Goal: Information Seeking & Learning: Learn about a topic

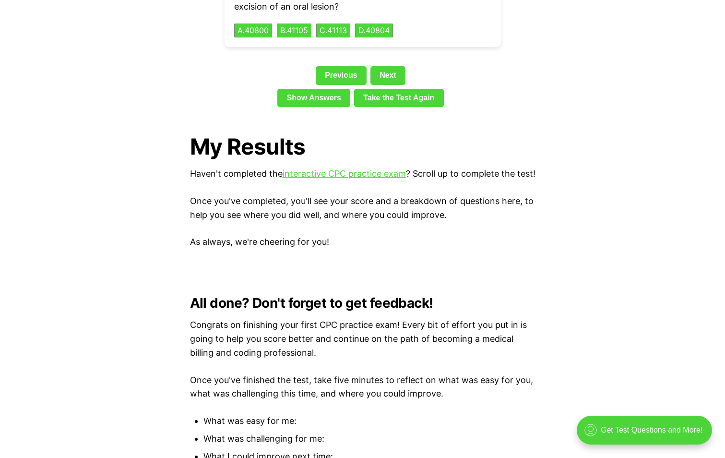
scroll to position [2447, 0]
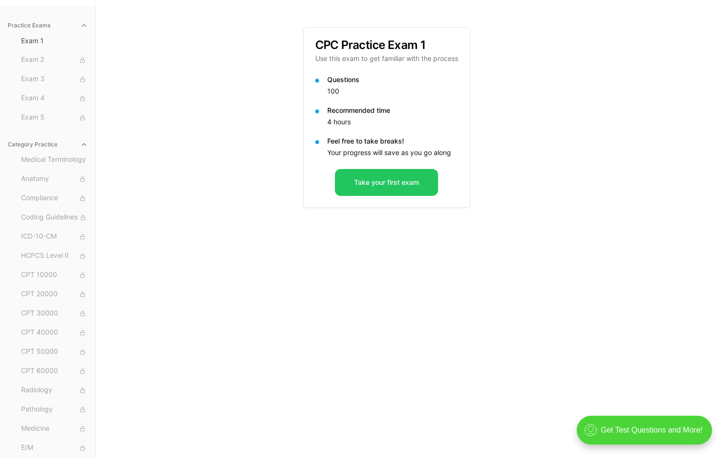
scroll to position [88, 0]
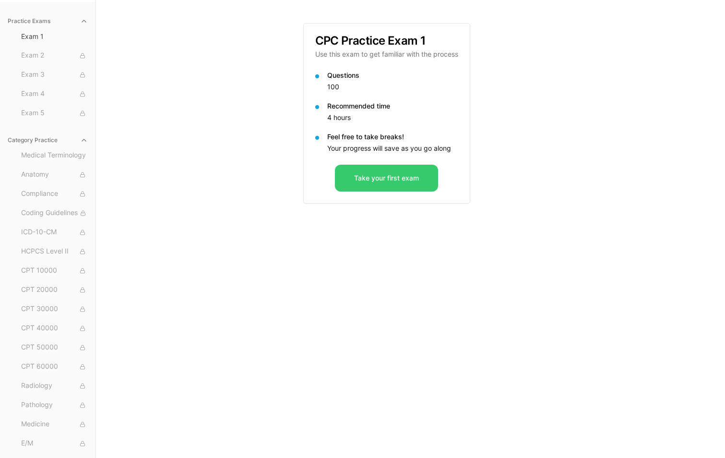
click at [397, 178] on button "Take your first exam" at bounding box center [386, 178] width 103 height 27
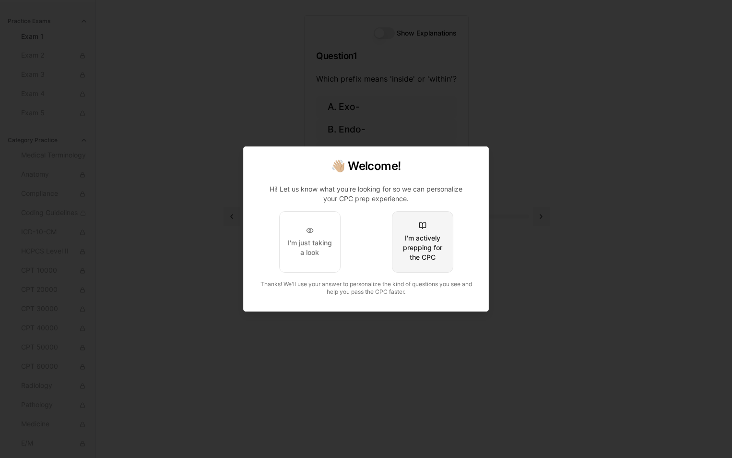
click at [421, 247] on div "I'm actively prepping for the CPC" at bounding box center [422, 247] width 45 height 29
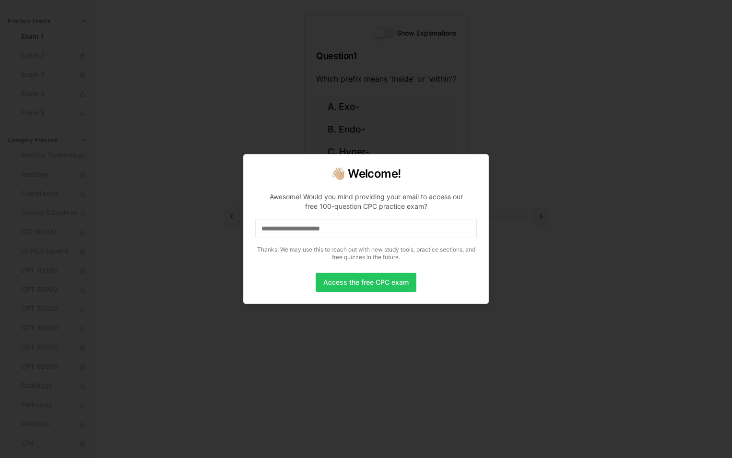
click at [355, 228] on input at bounding box center [366, 228] width 222 height 19
click at [364, 279] on button "Access the free CPC exam" at bounding box center [366, 281] width 101 height 19
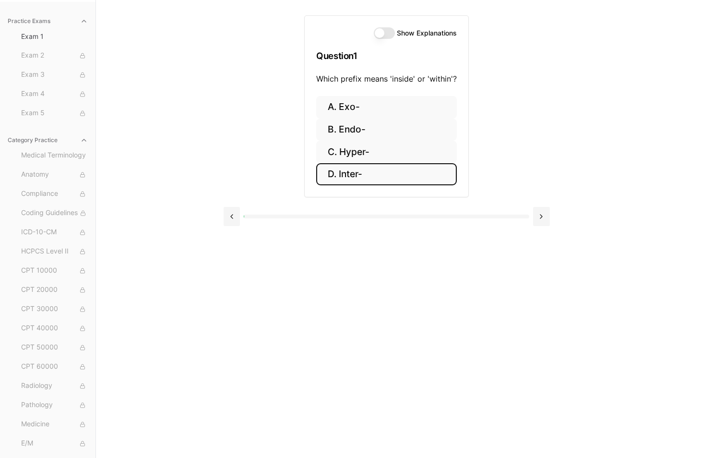
click at [355, 176] on button "D. Inter-" at bounding box center [386, 174] width 141 height 23
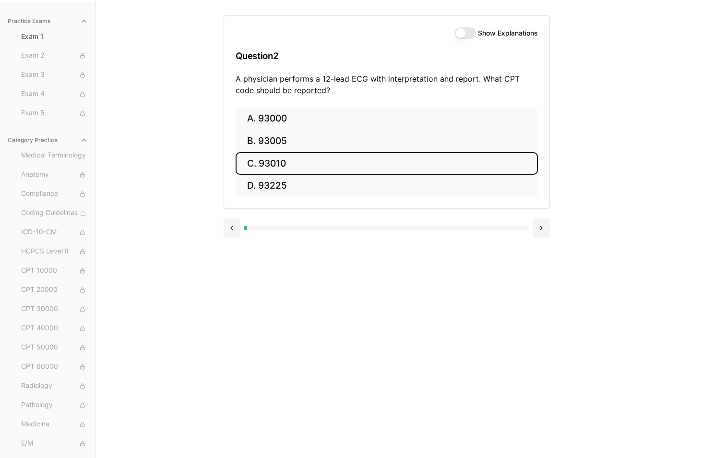
click at [284, 159] on button "C. 93010" at bounding box center [387, 163] width 302 height 23
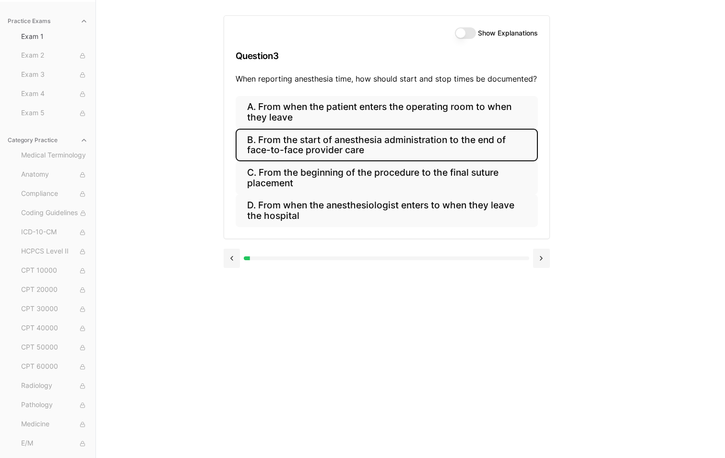
click at [454, 150] on button "B. From the start of anesthesia administration to the end of face-to-face provi…" at bounding box center [387, 145] width 302 height 33
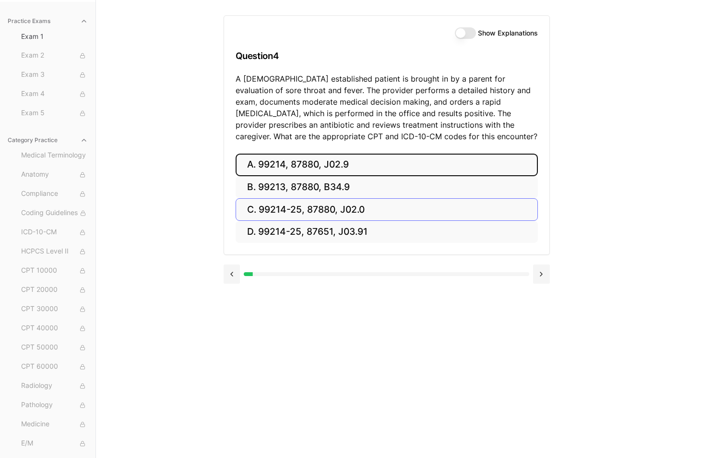
click at [279, 165] on button "A. 99214, 87880, J02.9" at bounding box center [387, 165] width 302 height 23
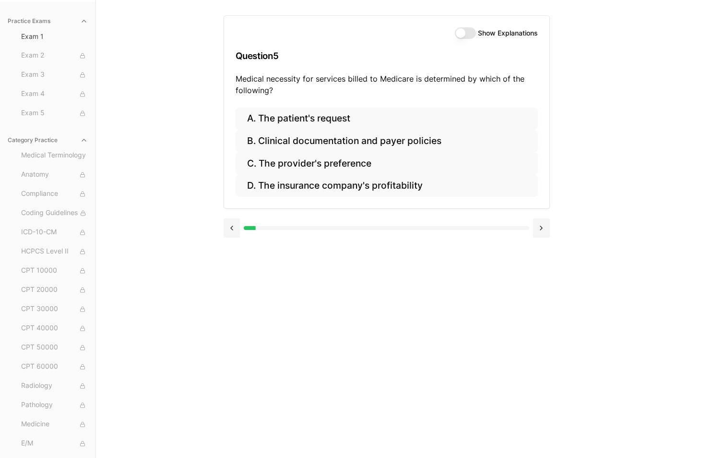
click at [471, 31] on button "Show Explanations" at bounding box center [465, 33] width 21 height 12
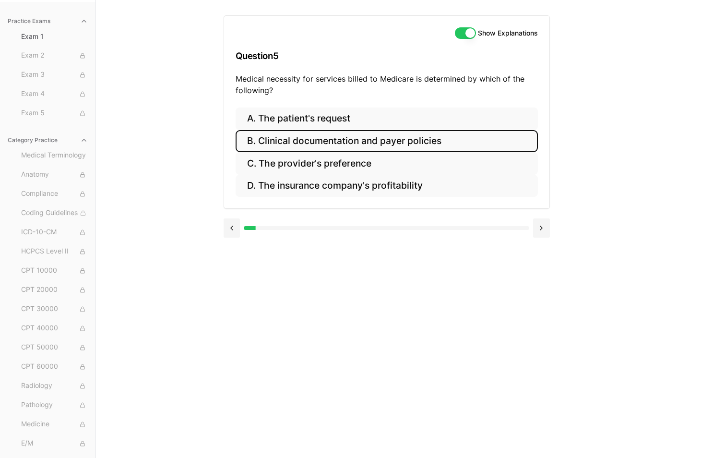
click at [391, 142] on button "B. Clinical documentation and payer policies" at bounding box center [387, 141] width 302 height 23
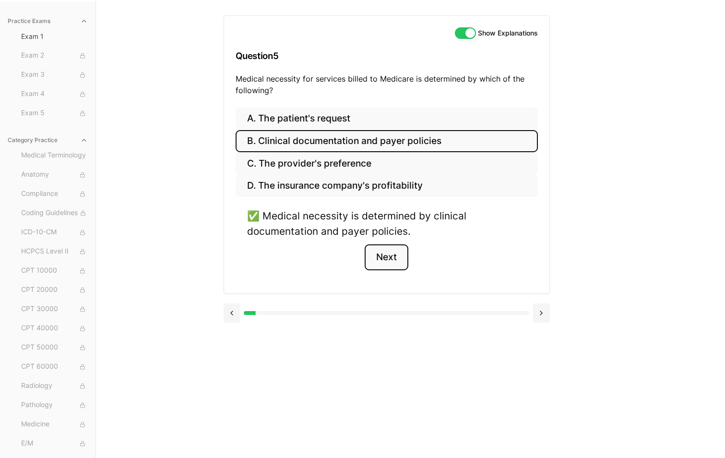
click at [399, 252] on button "Next" at bounding box center [387, 257] width 44 height 26
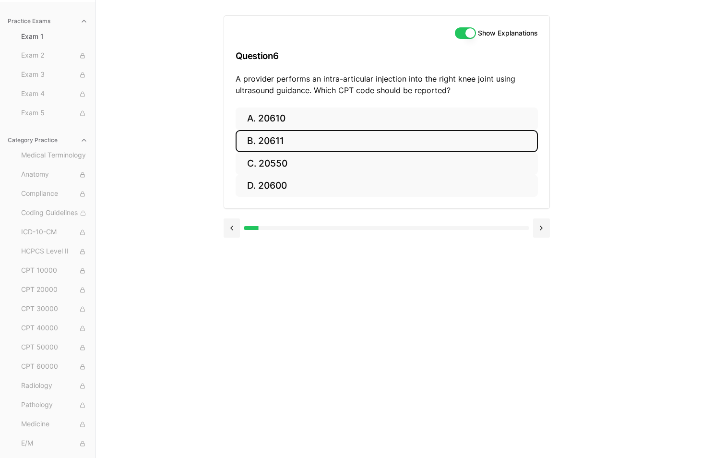
click at [278, 141] on button "B. 20611" at bounding box center [387, 141] width 302 height 23
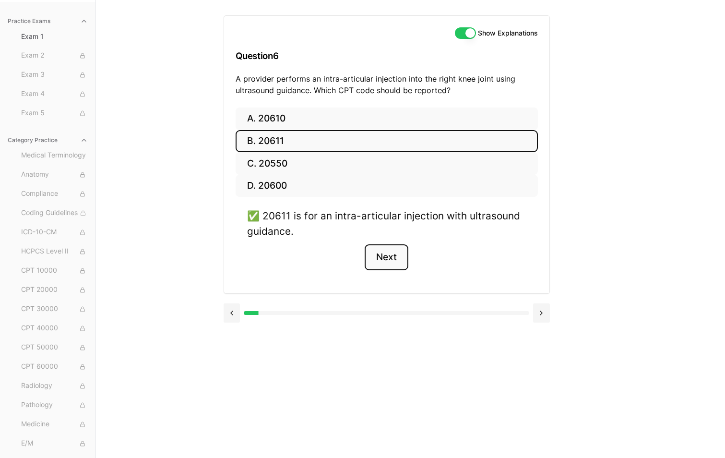
click at [396, 259] on button "Next" at bounding box center [387, 257] width 44 height 26
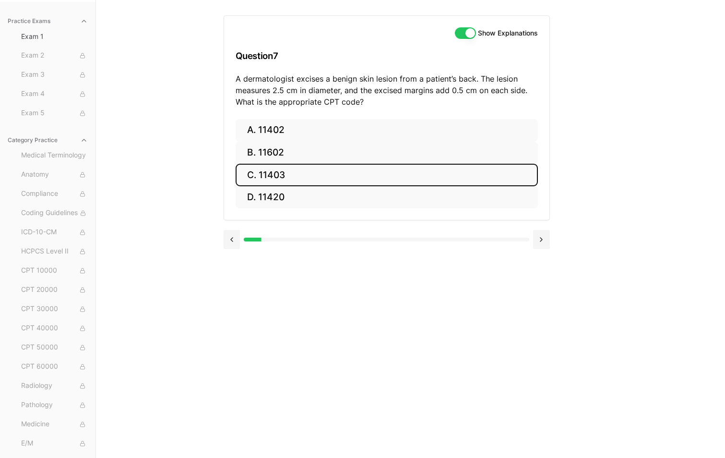
click at [266, 179] on button "C. 11403" at bounding box center [387, 175] width 302 height 23
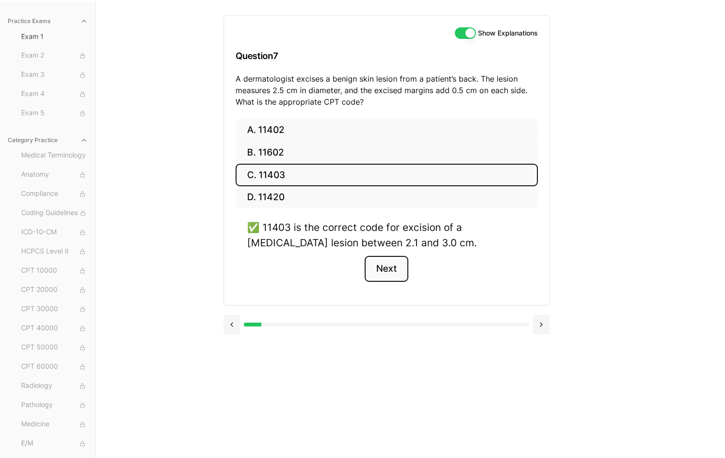
click at [389, 267] on button "Next" at bounding box center [387, 269] width 44 height 26
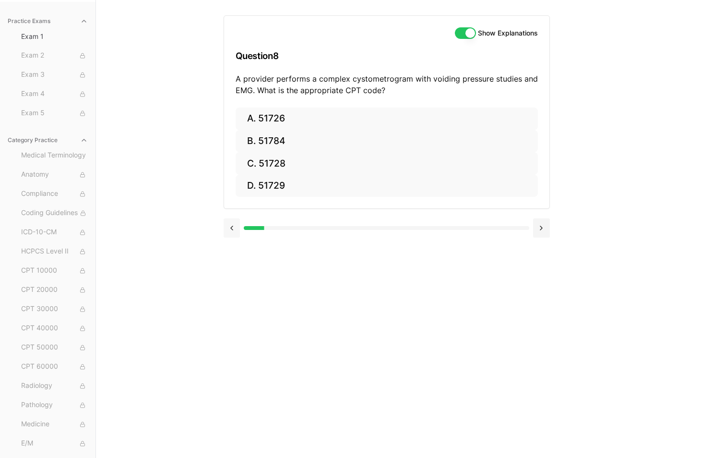
click at [232, 222] on button at bounding box center [232, 227] width 17 height 19
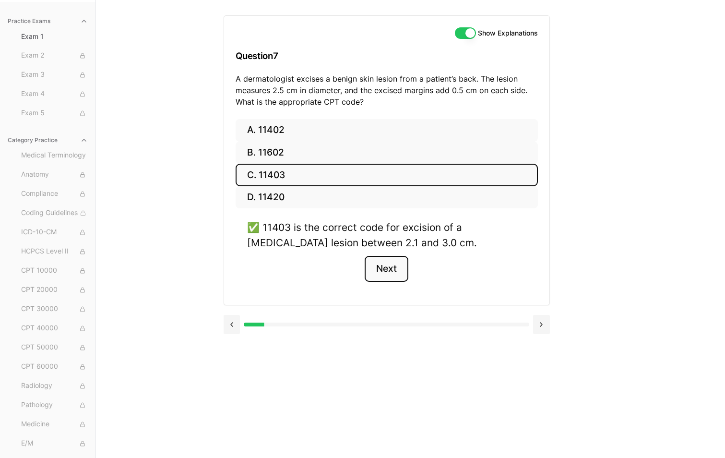
click at [386, 263] on button "Next" at bounding box center [387, 269] width 44 height 26
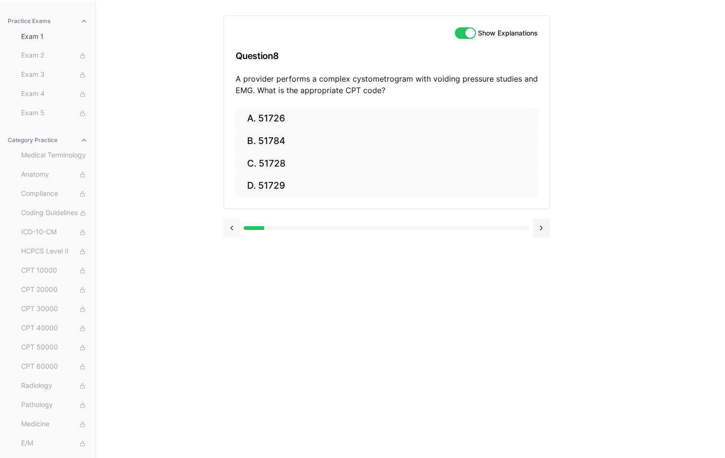
click at [226, 227] on button at bounding box center [232, 227] width 17 height 19
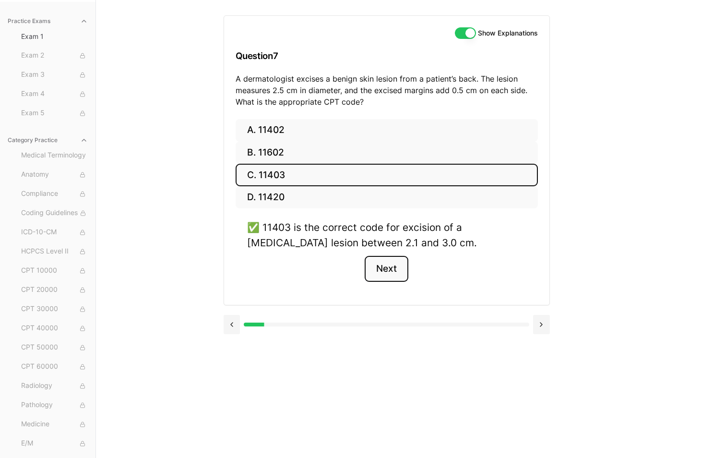
click at [381, 260] on button "Next" at bounding box center [387, 269] width 44 height 26
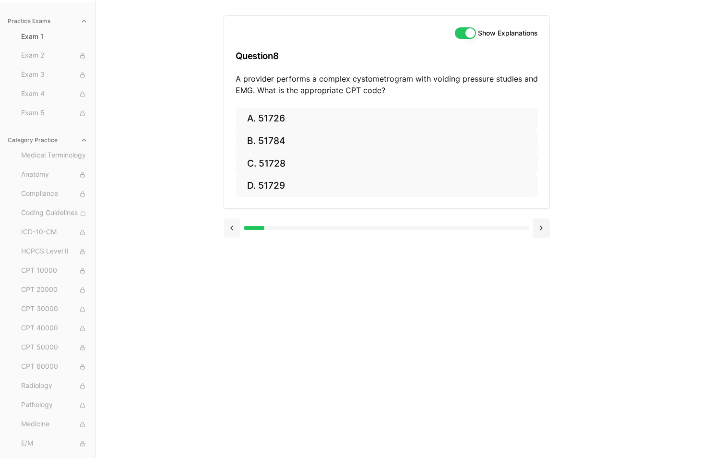
click at [234, 232] on button at bounding box center [232, 227] width 17 height 19
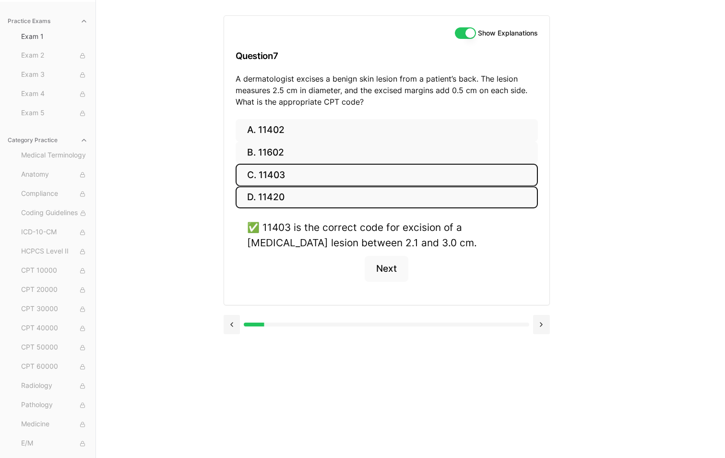
click at [276, 198] on button "D. 11420" at bounding box center [387, 197] width 302 height 23
click at [274, 175] on button "C. 11403" at bounding box center [387, 175] width 302 height 23
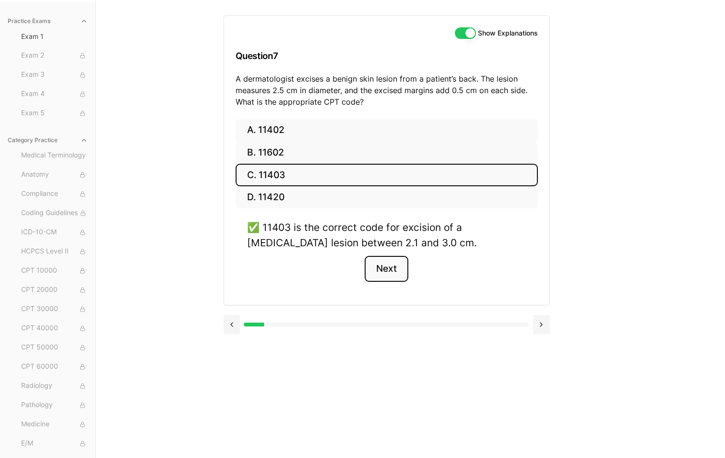
click at [403, 272] on button "Next" at bounding box center [387, 269] width 44 height 26
